Goal: Task Accomplishment & Management: Complete application form

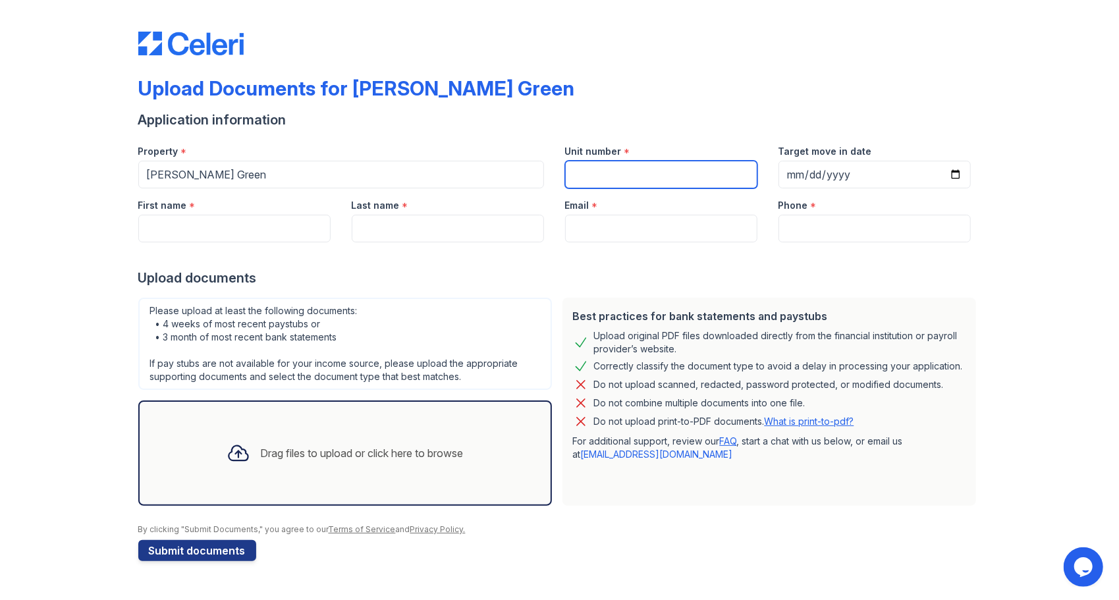
click at [619, 177] on input "Unit number" at bounding box center [661, 175] width 192 height 28
type input "358"
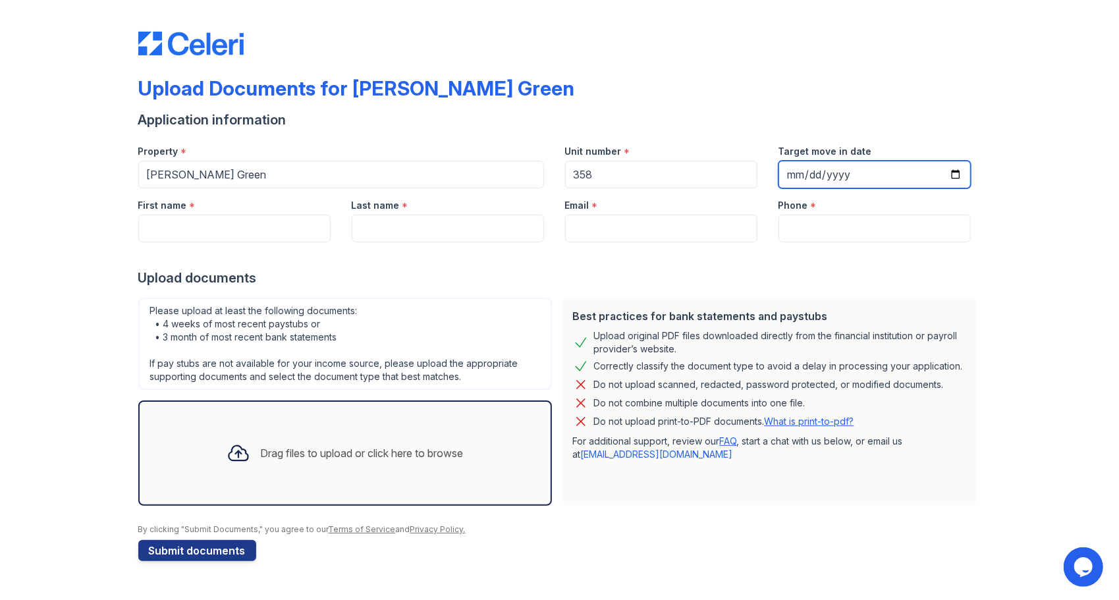
click at [810, 173] on input "Target move in date" at bounding box center [875, 175] width 192 height 28
paste input "0002-10-14"
type input "[DATE]"
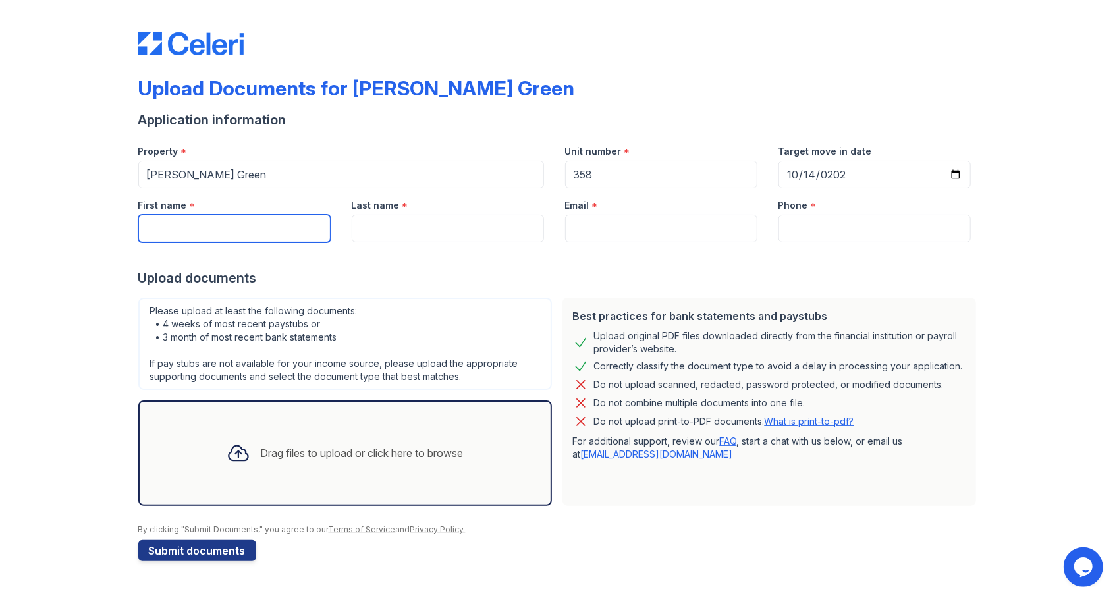
click at [175, 225] on input "First name" at bounding box center [234, 229] width 192 height 28
type input "b"
type input "[PERSON_NAME]"
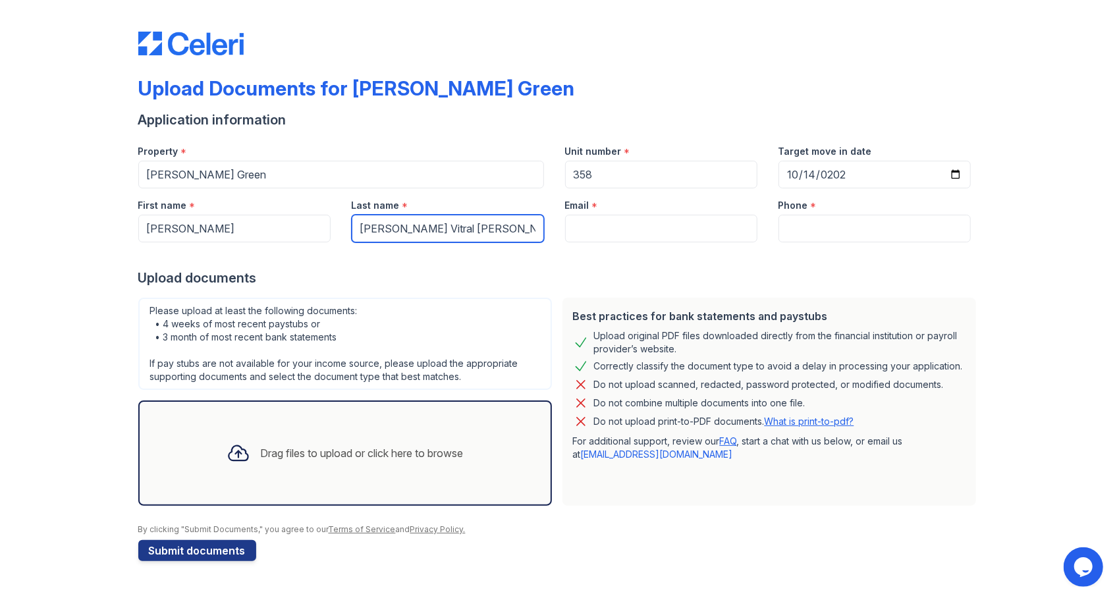
type input "[PERSON_NAME] Vitral [PERSON_NAME]"
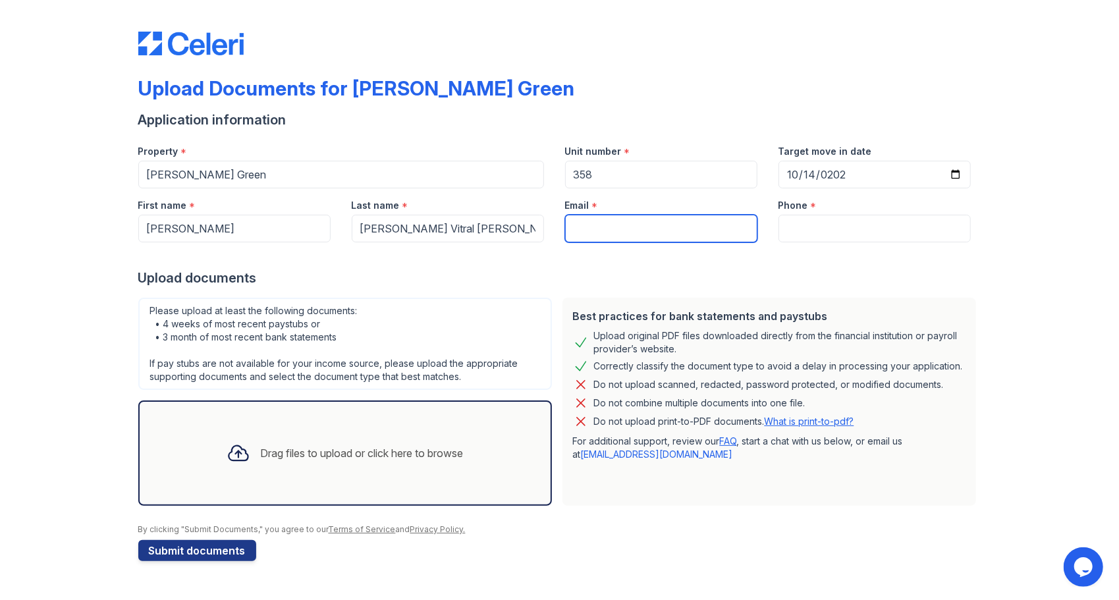
click at [615, 227] on input "Email" at bounding box center [661, 229] width 192 height 28
type input "[EMAIL_ADDRESS][DOMAIN_NAME]"
type input "9173559044"
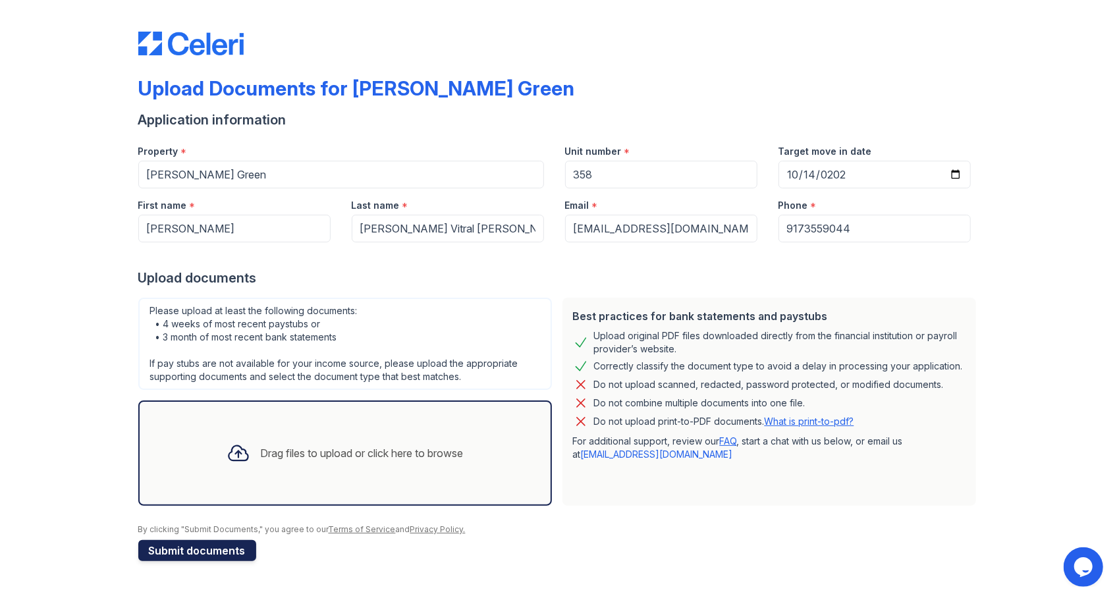
click at [190, 546] on button "Submit documents" at bounding box center [197, 550] width 118 height 21
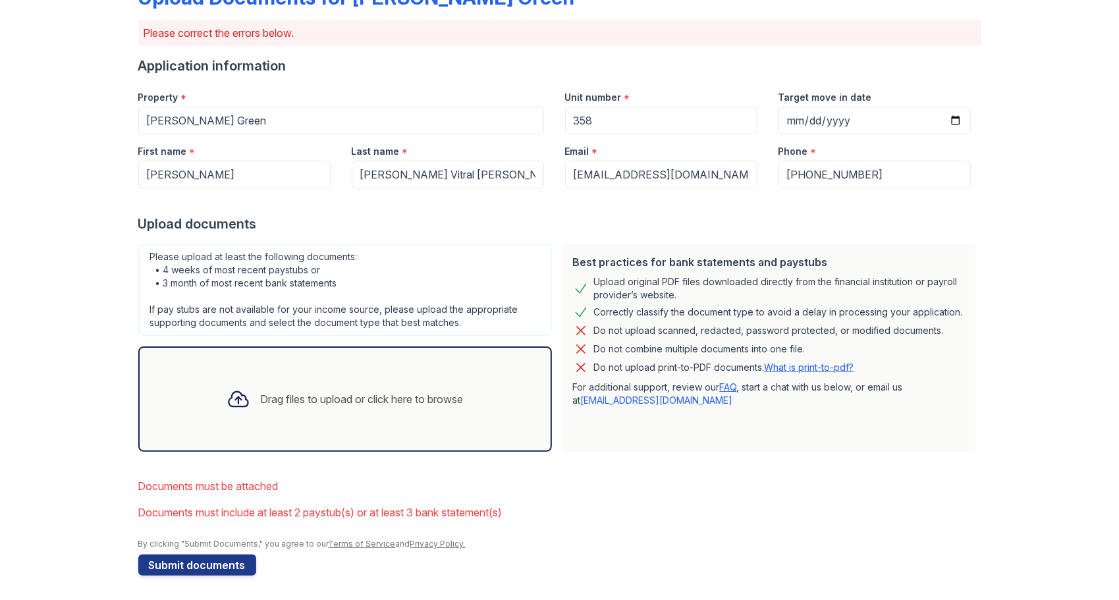
scroll to position [92, 0]
click at [277, 395] on div "Drag files to upload or click here to browse" at bounding box center [362, 399] width 203 height 16
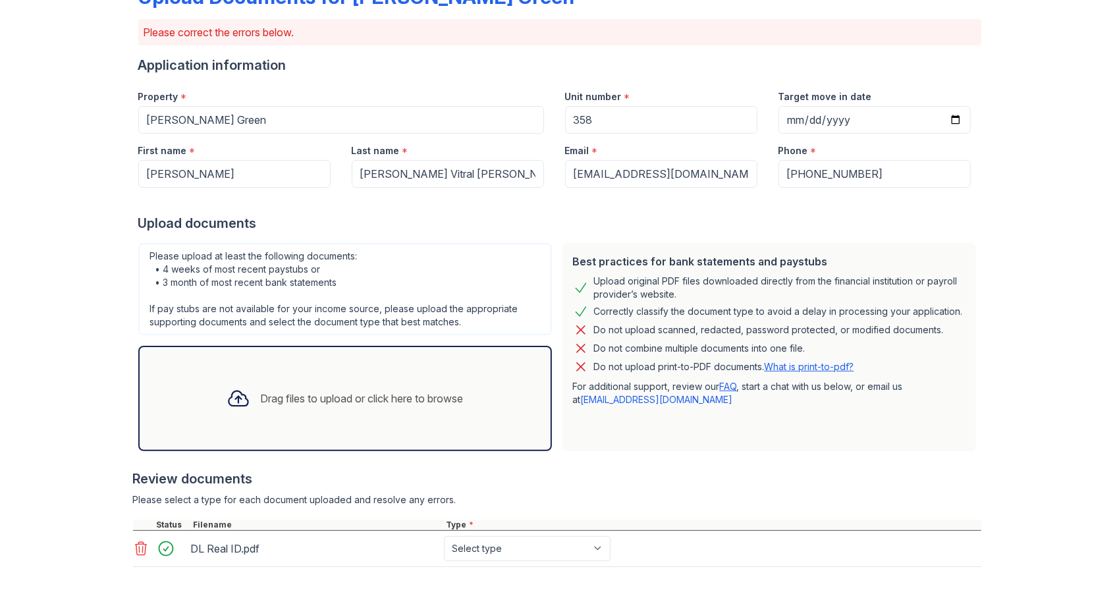
click at [229, 395] on icon at bounding box center [238, 398] width 19 height 15
click at [235, 395] on icon at bounding box center [238, 398] width 19 height 15
click at [227, 399] on icon at bounding box center [239, 399] width 24 height 24
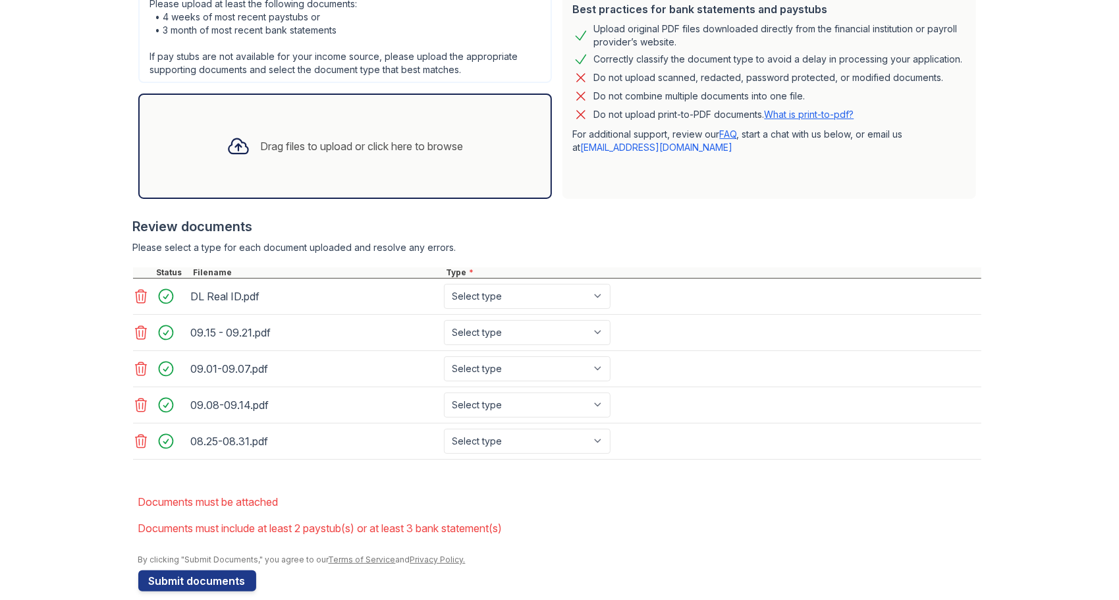
scroll to position [357, 0]
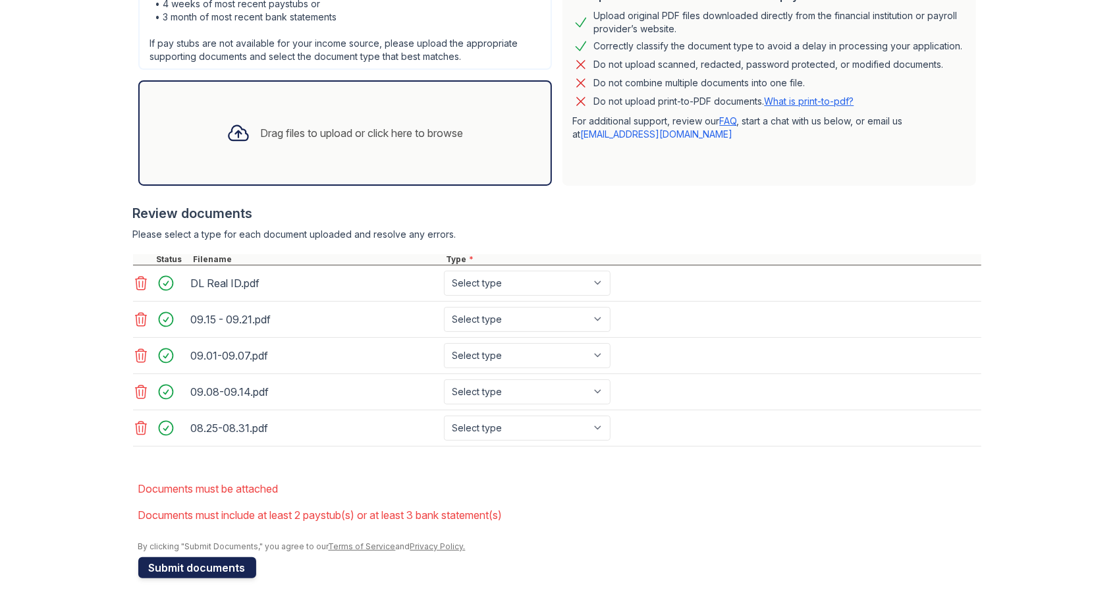
click at [196, 558] on button "Submit documents" at bounding box center [197, 567] width 118 height 21
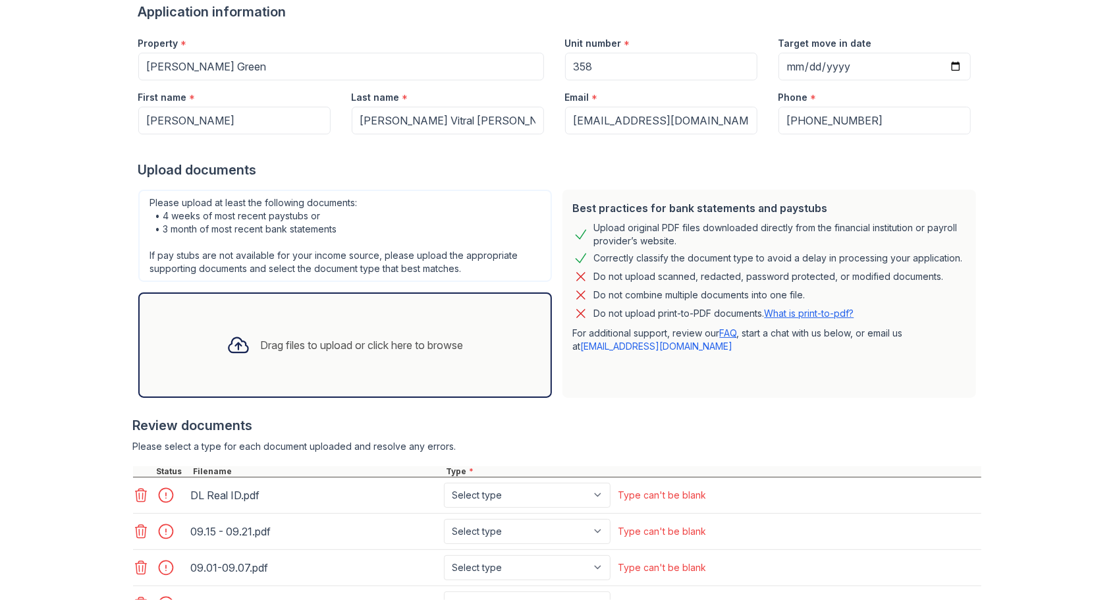
scroll to position [331, 0]
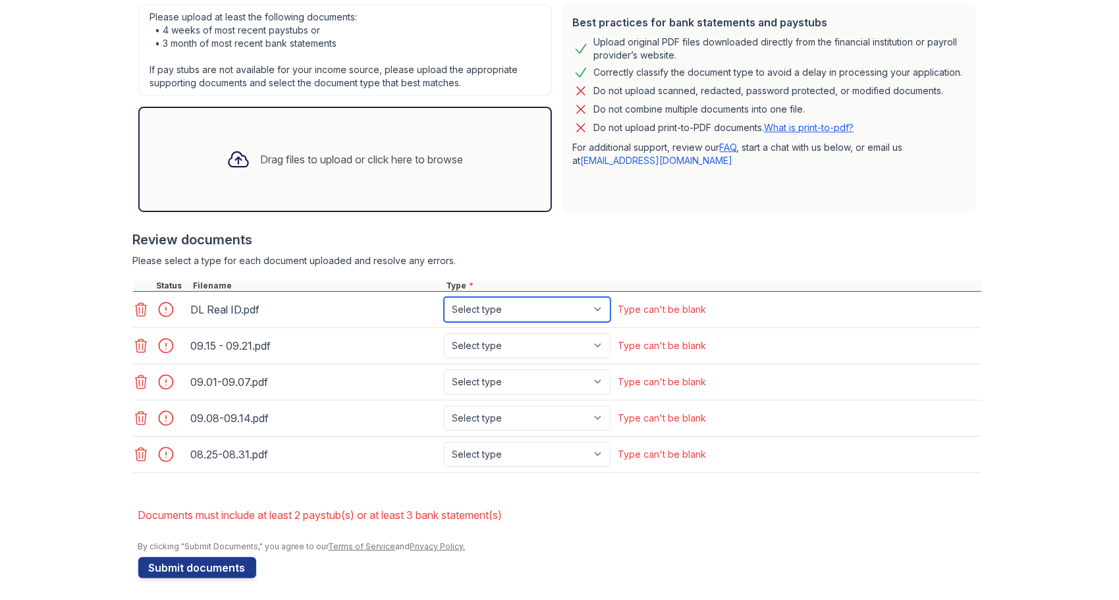
click at [480, 311] on select "Select type Paystub Bank Statement Offer Letter Tax Documents Benefit Award Let…" at bounding box center [527, 309] width 167 height 25
click at [654, 518] on li "Documents must include at least 2 paystub(s) or at least 3 bank statement(s)" at bounding box center [559, 515] width 843 height 26
click at [516, 350] on select "Select type Paystub Bank Statement Offer Letter Tax Documents Benefit Award Let…" at bounding box center [527, 345] width 167 height 25
select select "paystub"
click at [444, 333] on select "Select type Paystub Bank Statement Offer Letter Tax Documents Benefit Award Let…" at bounding box center [527, 345] width 167 height 25
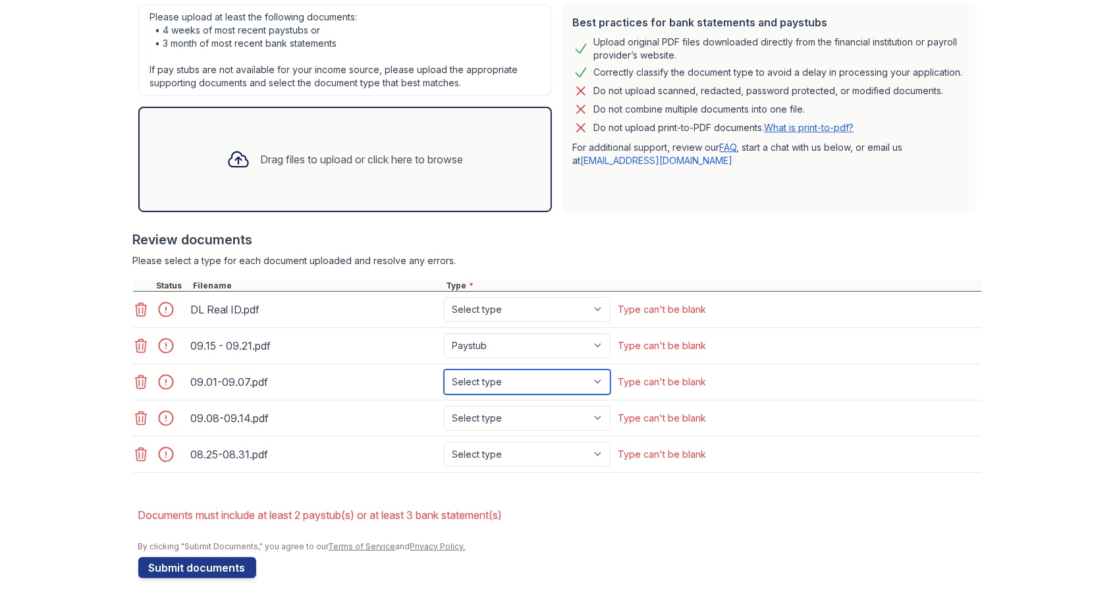
click at [506, 383] on select "Select type Paystub Bank Statement Offer Letter Tax Documents Benefit Award Let…" at bounding box center [527, 382] width 167 height 25
select select "paystub"
click at [444, 370] on select "Select type Paystub Bank Statement Offer Letter Tax Documents Benefit Award Let…" at bounding box center [527, 382] width 167 height 25
click at [491, 406] on select "Select type Paystub Bank Statement Offer Letter Tax Documents Benefit Award Let…" at bounding box center [527, 418] width 167 height 25
select select "paystub"
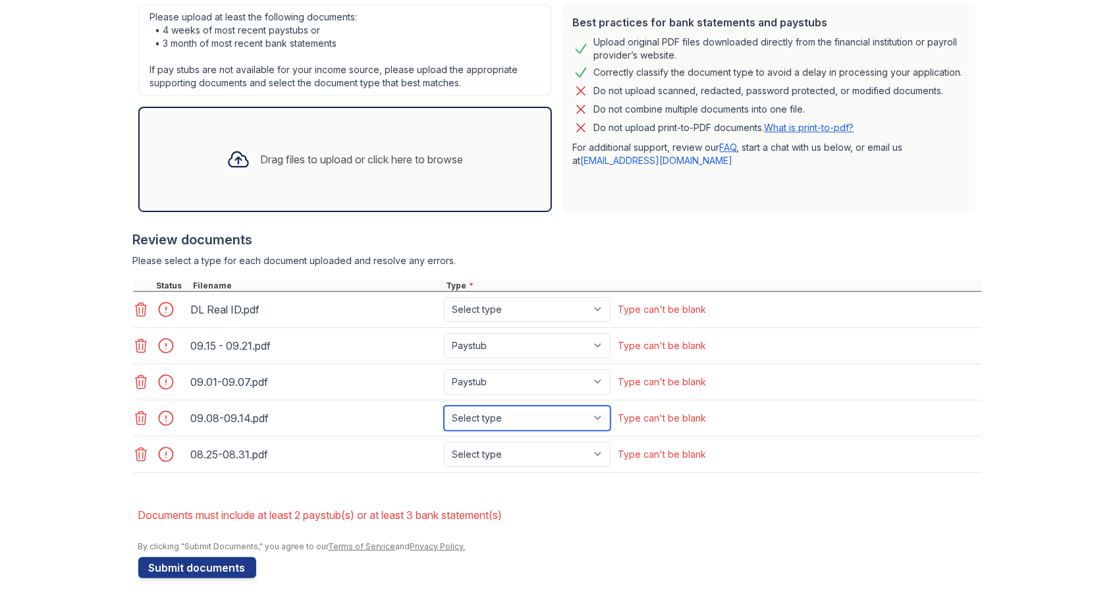
click at [444, 406] on select "Select type Paystub Bank Statement Offer Letter Tax Documents Benefit Award Let…" at bounding box center [527, 418] width 167 height 25
click at [489, 447] on select "Select type Paystub Bank Statement Offer Letter Tax Documents Benefit Award Let…" at bounding box center [527, 454] width 167 height 25
select select "paystub"
click at [444, 442] on select "Select type Paystub Bank Statement Offer Letter Tax Documents Benefit Award Let…" at bounding box center [527, 454] width 167 height 25
click at [520, 303] on select "Select type Paystub Bank Statement Offer Letter Tax Documents Benefit Award Let…" at bounding box center [527, 309] width 167 height 25
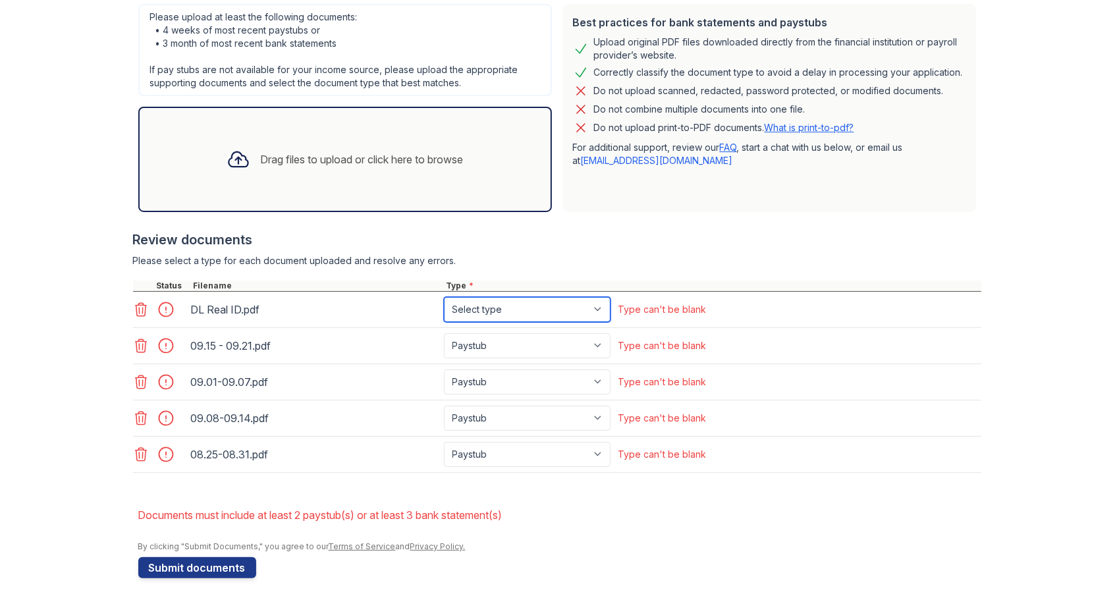
select select "other"
click at [444, 297] on select "Select type Paystub Bank Statement Offer Letter Tax Documents Benefit Award Let…" at bounding box center [527, 309] width 167 height 25
click at [210, 564] on button "Submit documents" at bounding box center [197, 567] width 118 height 21
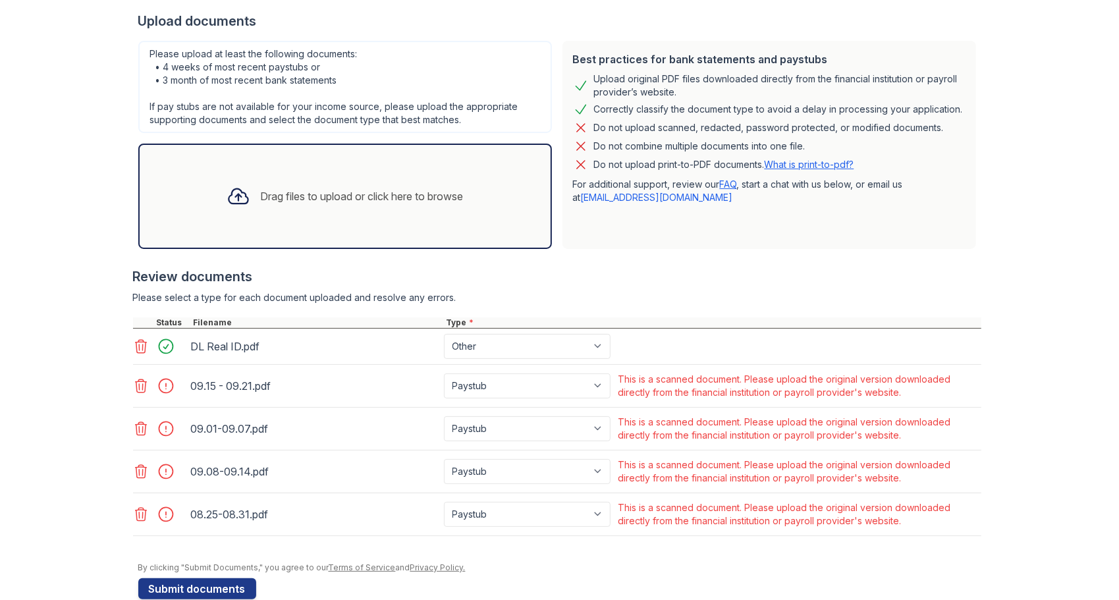
scroll to position [316, 0]
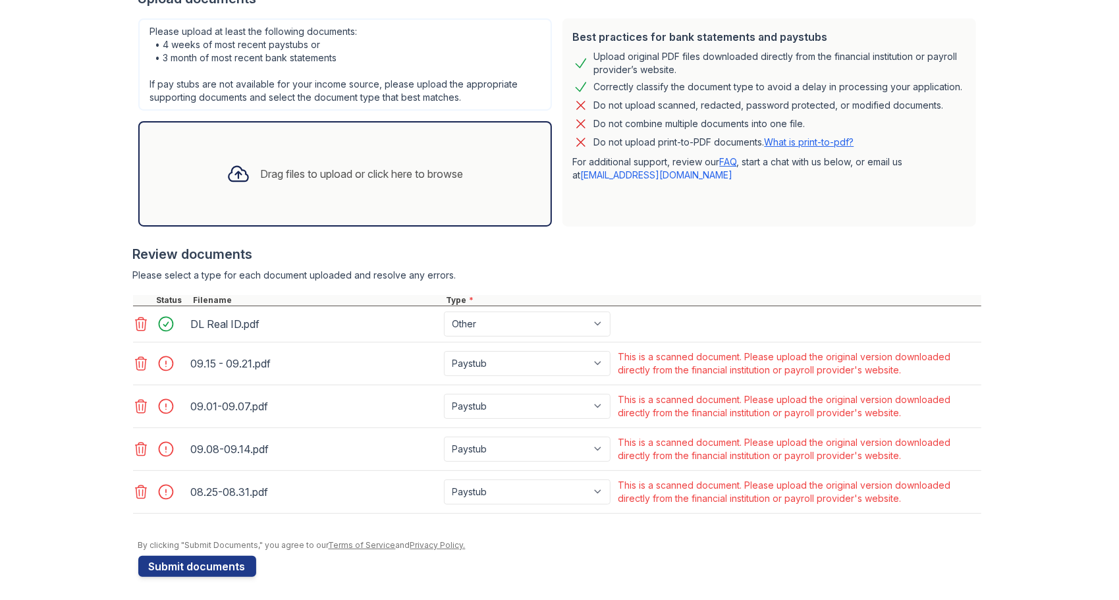
click at [795, 140] on link "What is print-to-pdf?" at bounding box center [810, 141] width 90 height 11
click at [463, 362] on select "Paystub Bank Statement Offer Letter Tax Documents Benefit Award Letter Investme…" at bounding box center [527, 363] width 167 height 25
